Goal: Find contact information: Find contact information

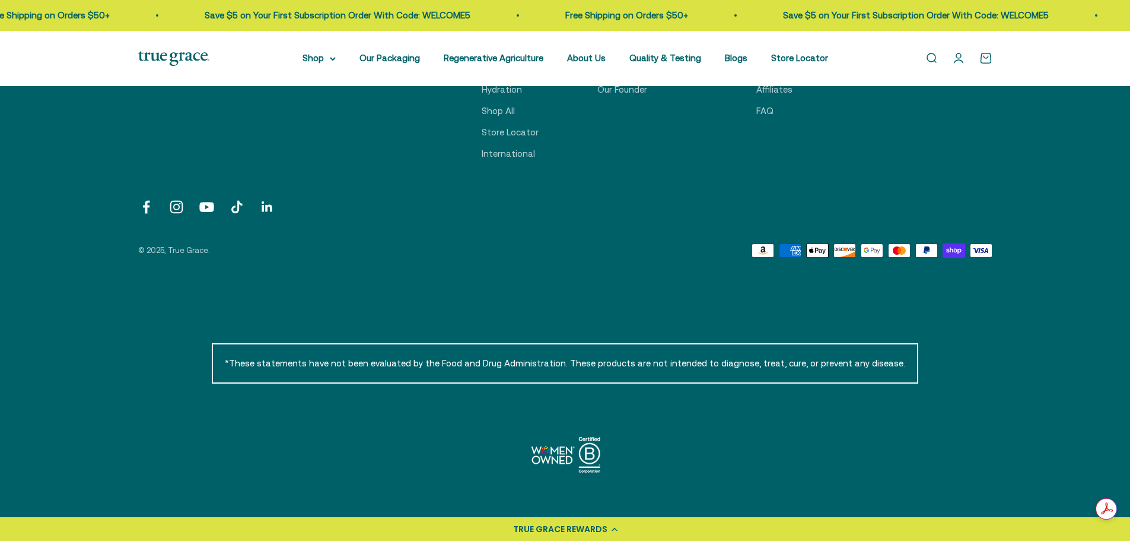
scroll to position [4340, 0]
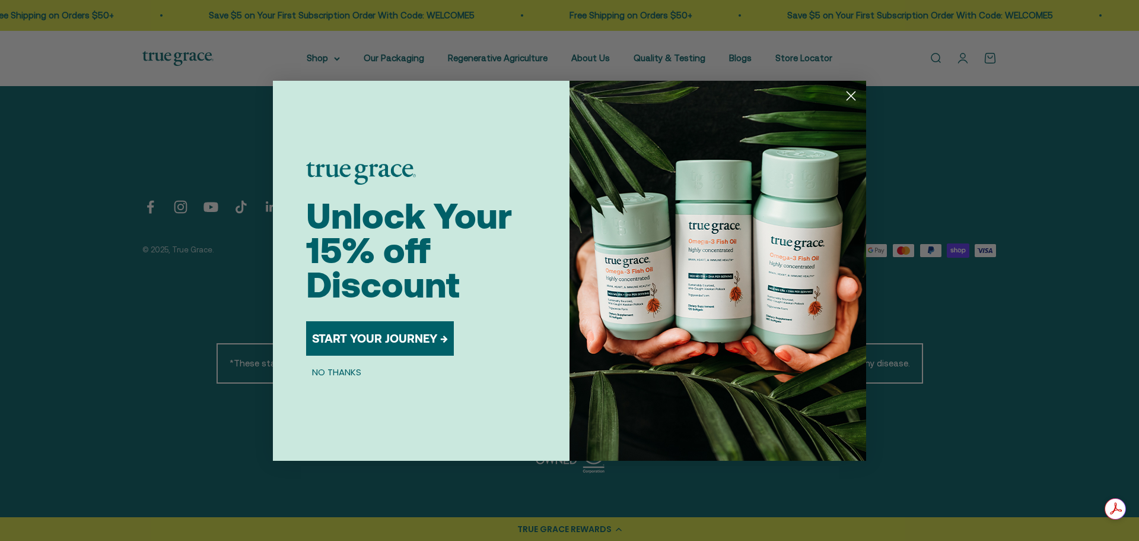
click at [848, 95] on circle "Close dialog" at bounding box center [851, 95] width 20 height 20
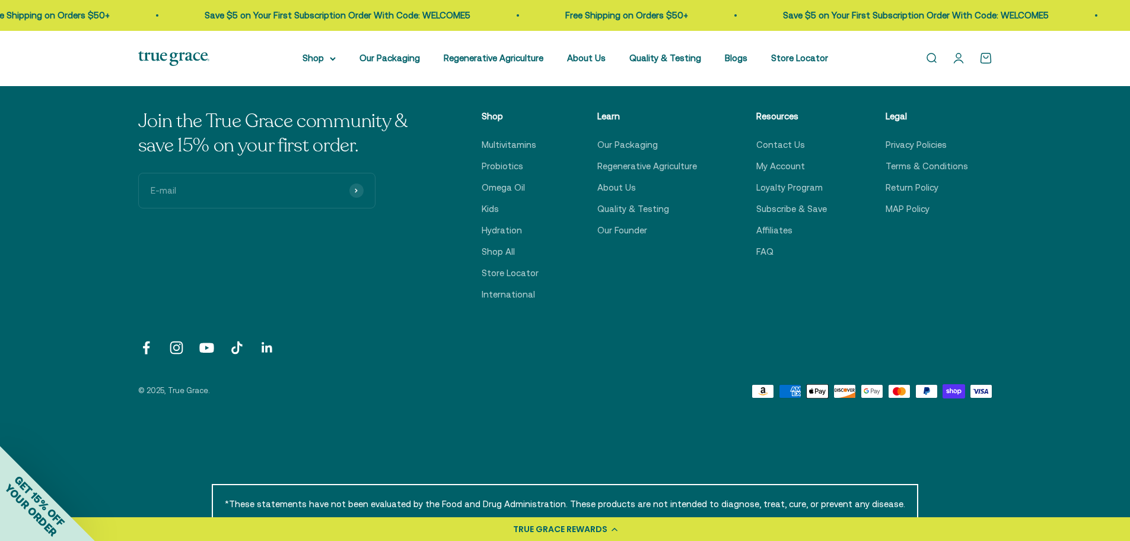
scroll to position [4199, 0]
click at [782, 141] on link "Contact Us" at bounding box center [780, 145] width 49 height 14
